Goal: Task Accomplishment & Management: Use online tool/utility

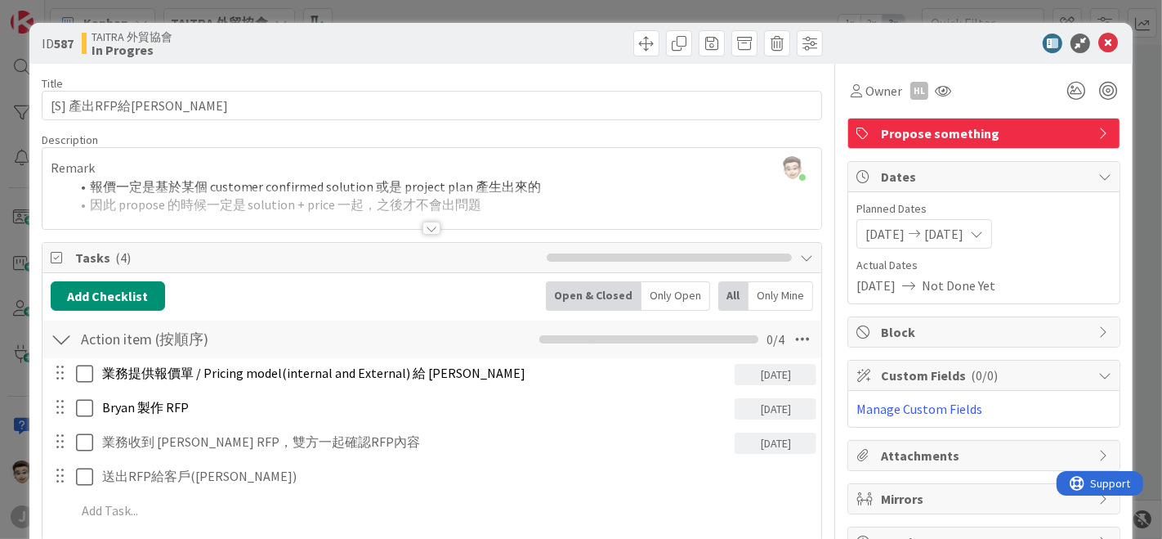
click at [439, 227] on div at bounding box center [433, 221] width 782 height 18
click at [0, 259] on div "ID 587 TAITRA 外貿協會 In Progres Title 12 / 128 [S] 產出RFP給[PERSON_NAME] Descriptio…" at bounding box center [581, 269] width 1162 height 539
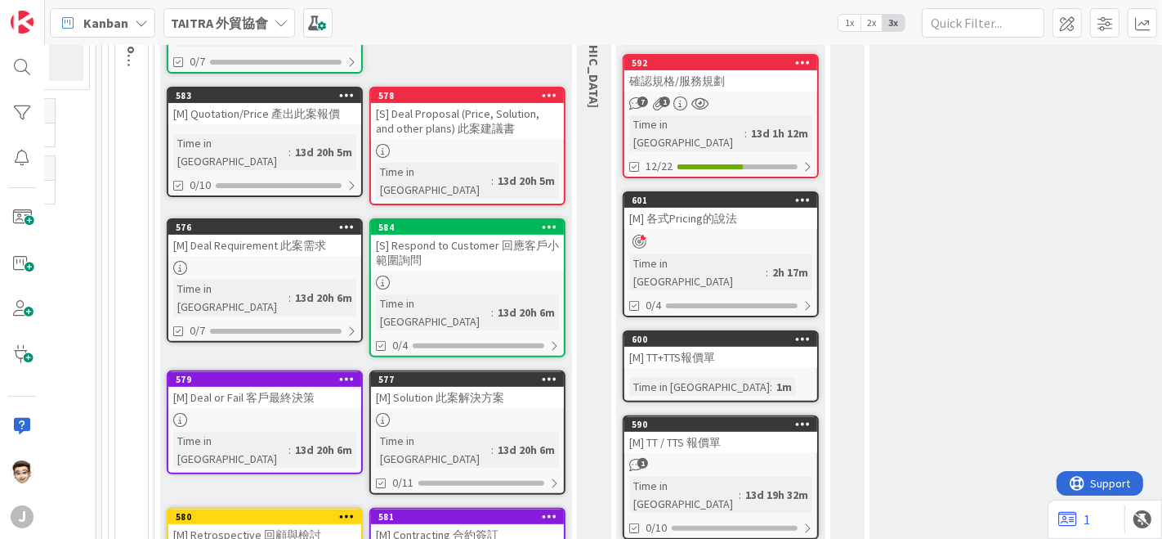
click at [713, 206] on link "601 Move to Top Move to Bottom Assign Labels... Assign Tokens... Link Card... B…" at bounding box center [721, 254] width 196 height 126
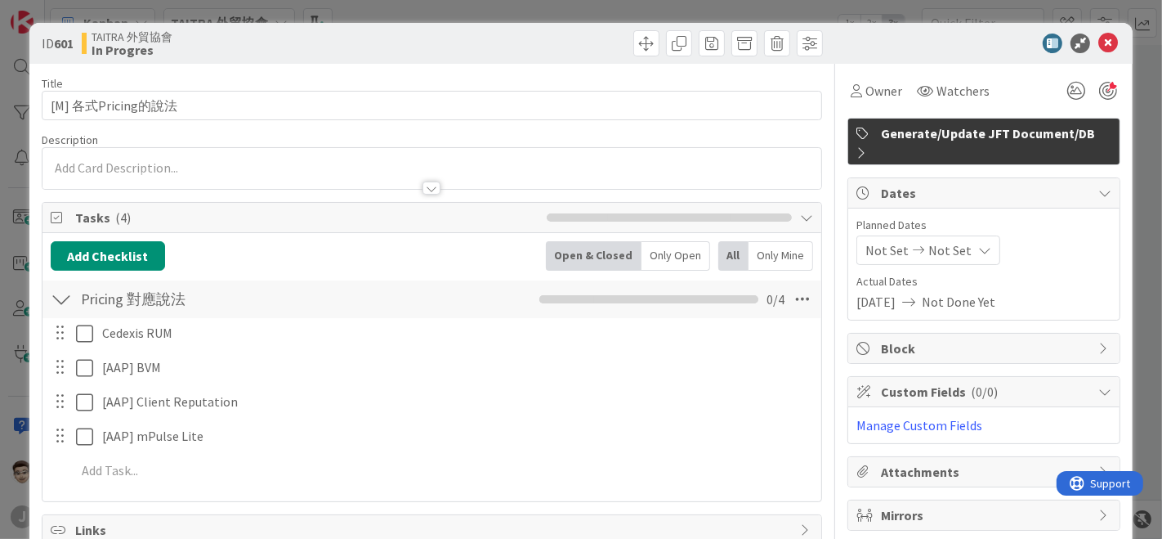
click at [0, 195] on div "ID 601 TAITRA 外貿協會 In Progres Title 16 / 128 [M] 各式Pricing的說法 Description Owner…" at bounding box center [581, 269] width 1162 height 539
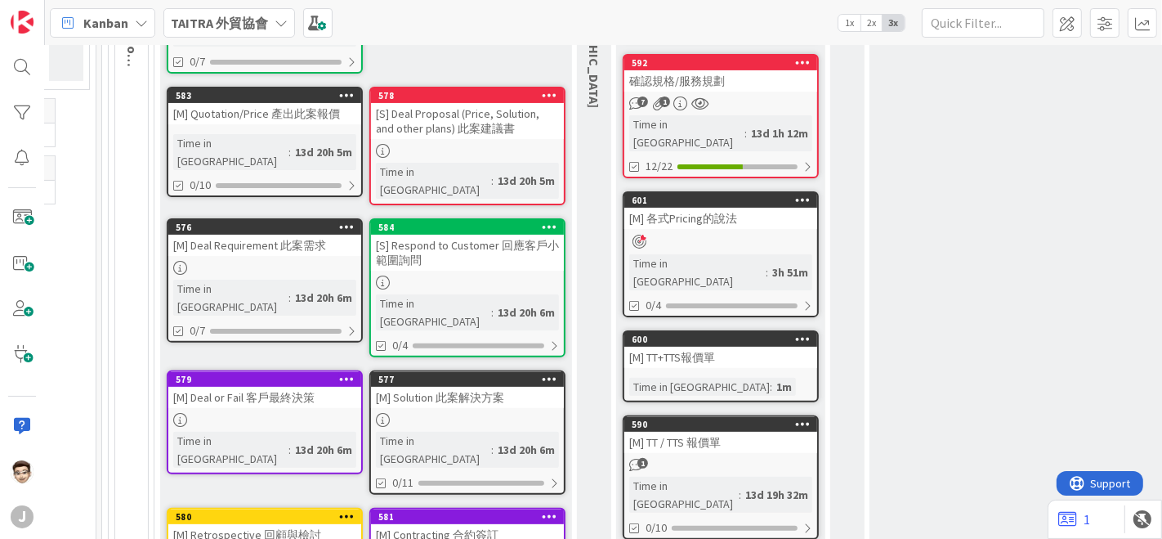
click at [748, 73] on div "確認規格/服務規劃" at bounding box center [721, 80] width 193 height 21
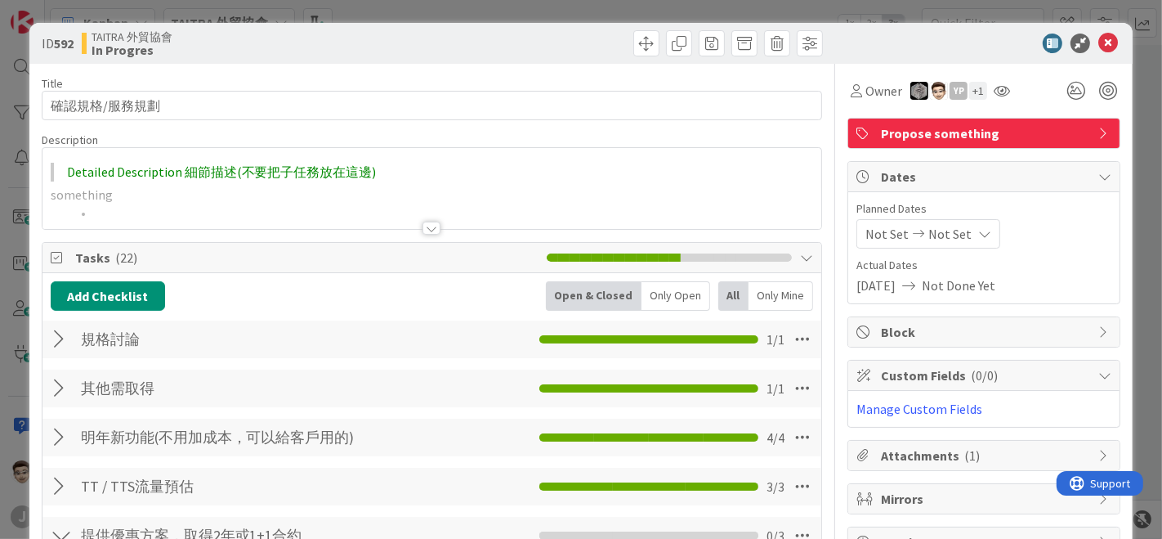
type textarea "x"
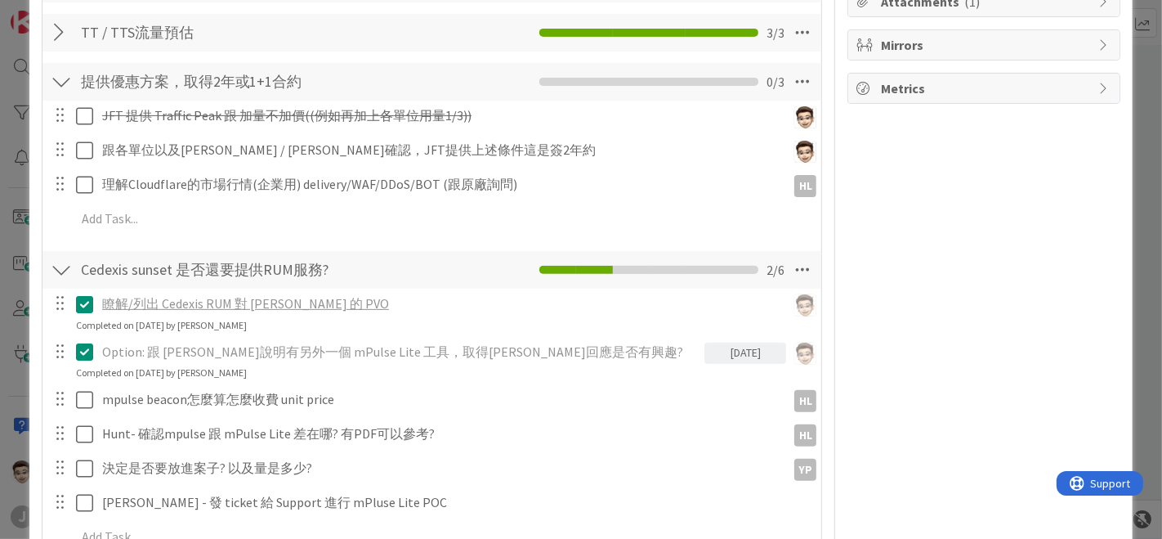
scroll to position [635, 0]
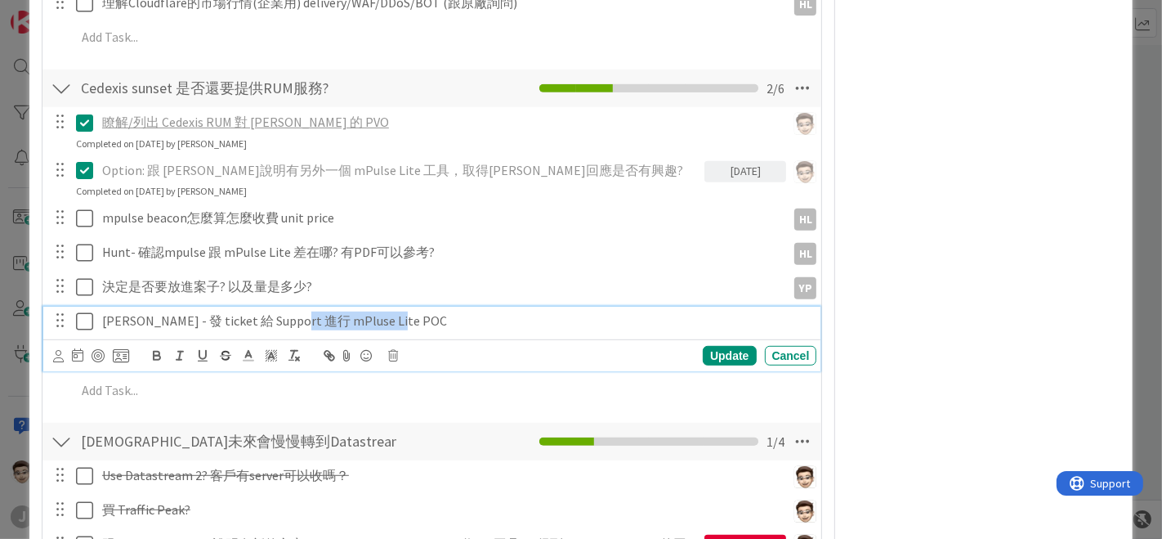
drag, startPoint x: 292, startPoint y: 319, endPoint x: 393, endPoint y: 319, distance: 101.4
click at [393, 319] on p "[PERSON_NAME] - 發 ticket 給 Support 進行 mPluse Lite POC" at bounding box center [456, 320] width 709 height 19
copy p "mPluse Lite POC"
click at [722, 341] on div "Update Cancel" at bounding box center [432, 355] width 778 height 32
click at [721, 349] on div "Update" at bounding box center [729, 356] width 53 height 20
